Goal: Transaction & Acquisition: Register for event/course

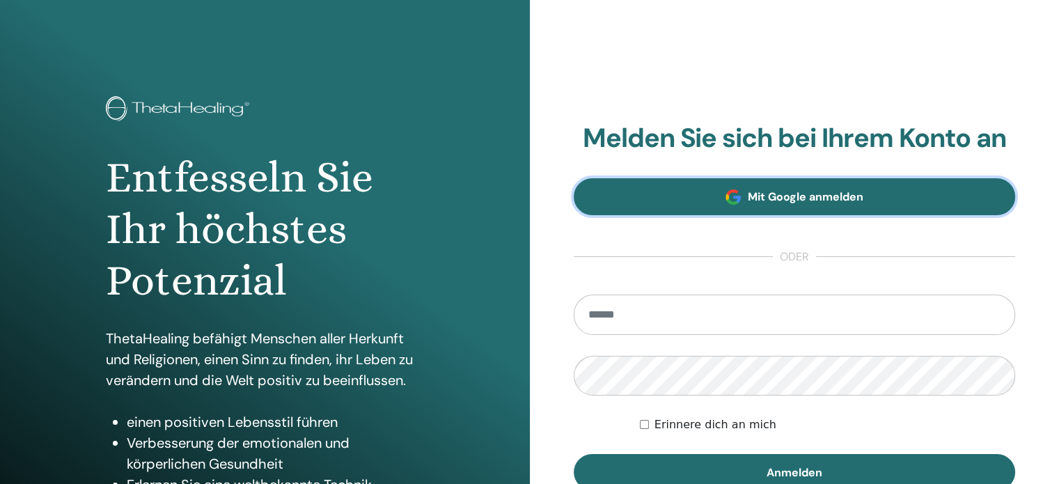
click at [748, 200] on font "Mit Google anmelden" at bounding box center [806, 196] width 116 height 15
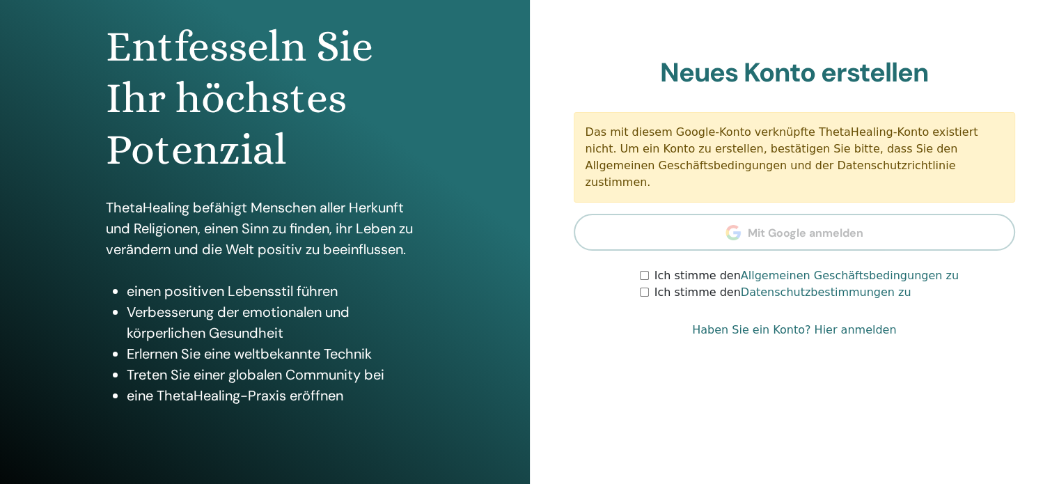
scroll to position [132, 0]
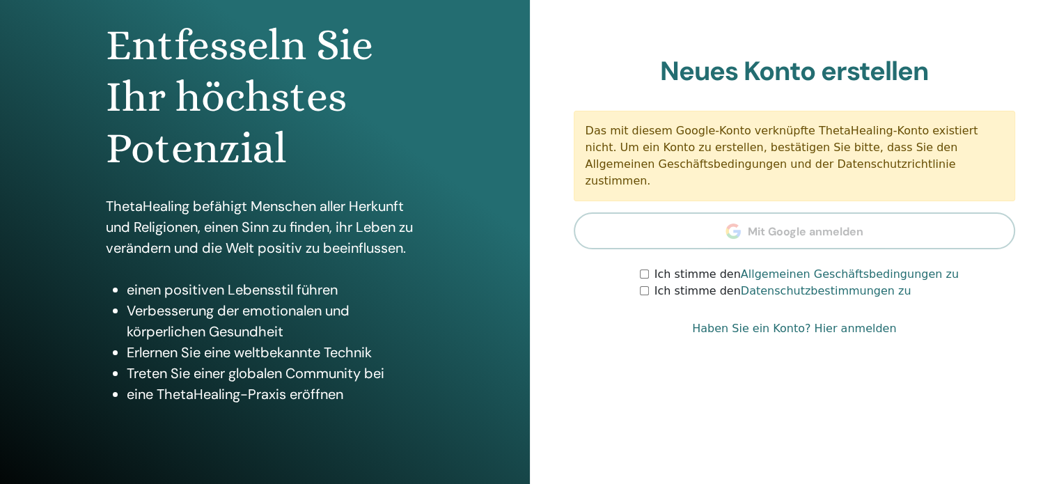
click at [655, 267] on font "Ich stimme den" at bounding box center [698, 273] width 86 height 13
click at [649, 283] on div "Ich stimme den Datenschutzbestimmungen zu" at bounding box center [827, 291] width 375 height 17
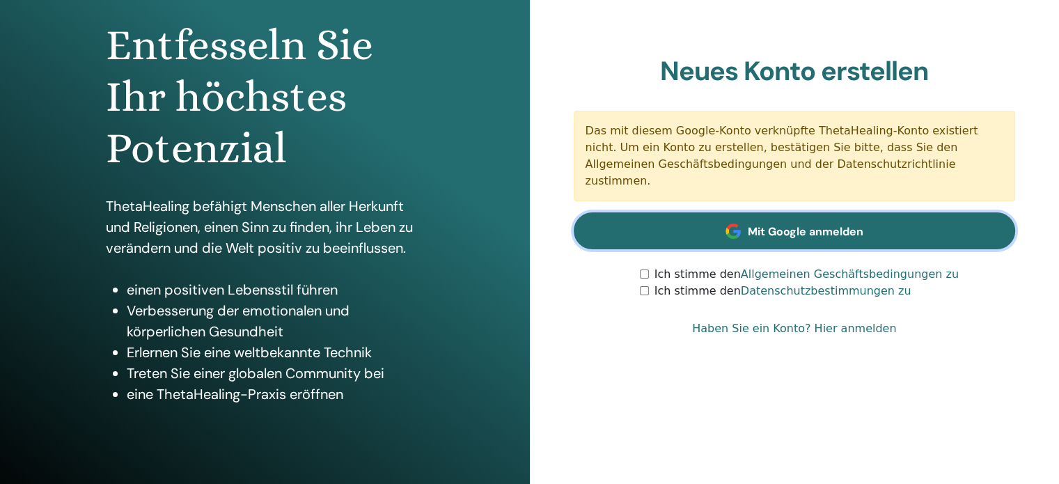
click at [727, 224] on span at bounding box center [733, 231] width 15 height 15
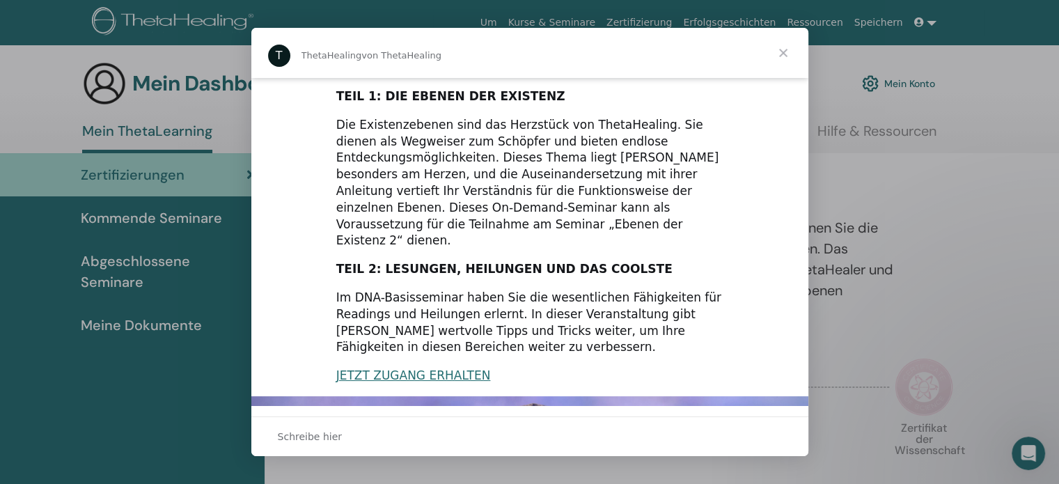
scroll to position [109, 0]
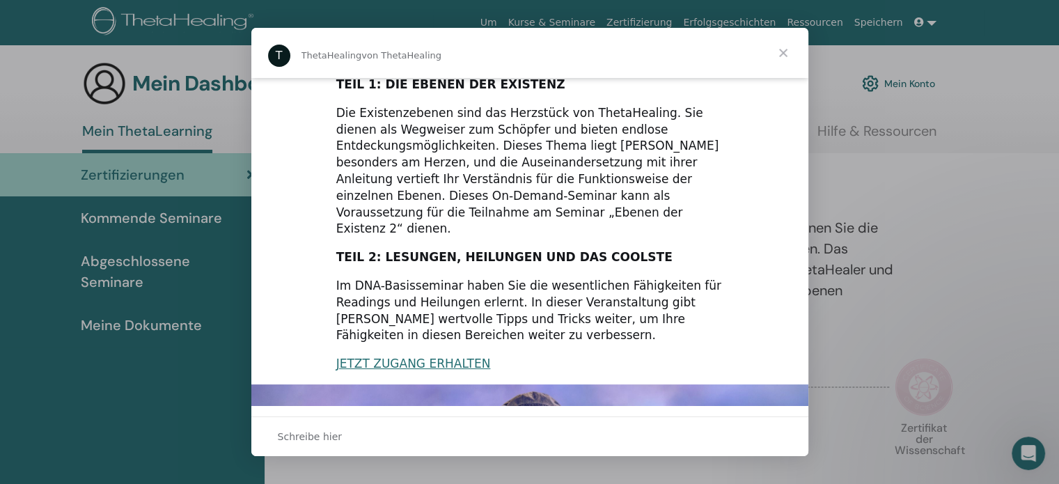
click at [781, 51] on span "Schließen" at bounding box center [783, 53] width 50 height 50
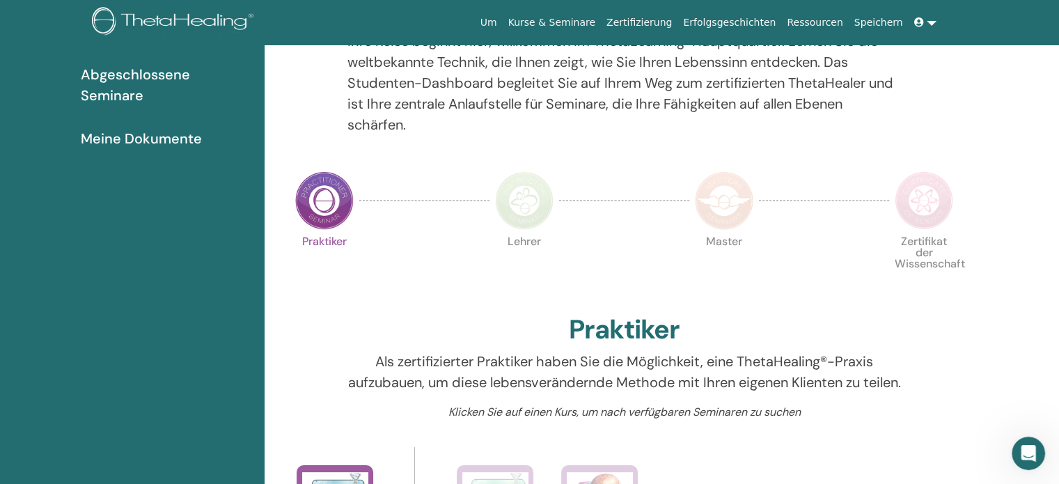
scroll to position [0, 0]
